Goal: Find contact information: Find contact information

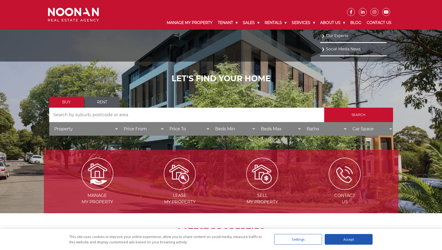
click at [333, 36] on link "Our Experts" at bounding box center [354, 35] width 64 height 7
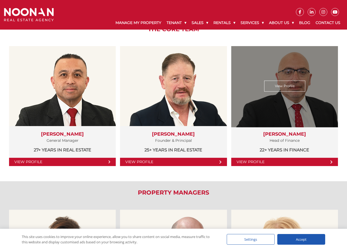
scroll to position [98, 0]
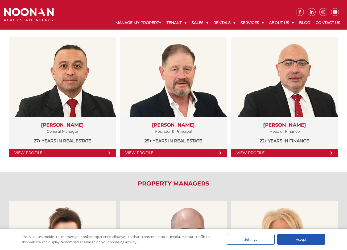
drag, startPoint x: 228, startPoint y: 161, endPoint x: 230, endPoint y: 157, distance: 4.5
click at [228, 161] on div "View Profile Martin Reyes General Manager 27+ years in Real Estate View Profile…" at bounding box center [173, 100] width 336 height 127
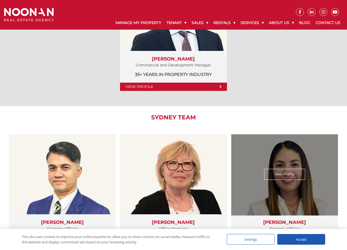
scroll to position [843, 0]
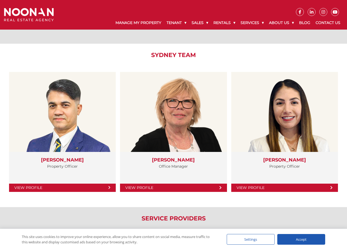
click at [237, 61] on div "Sydney Team View Profile Ifte Taher Property Officer" at bounding box center [173, 125] width 347 height 163
